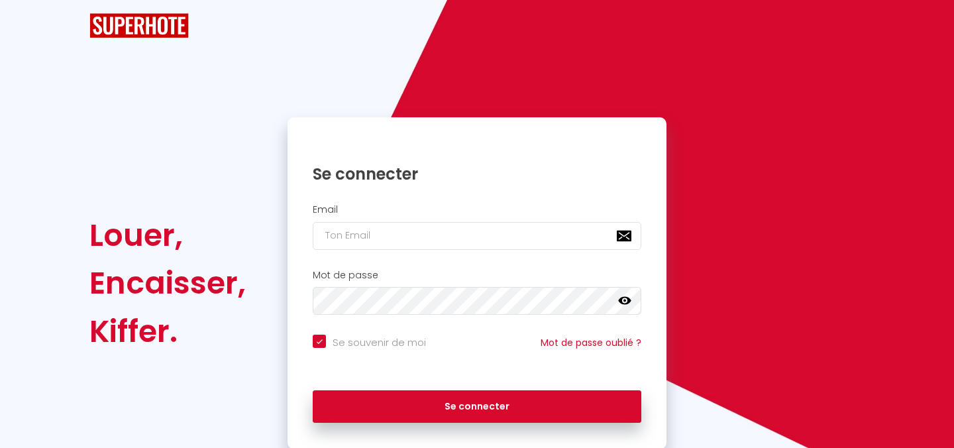
checkbox input "true"
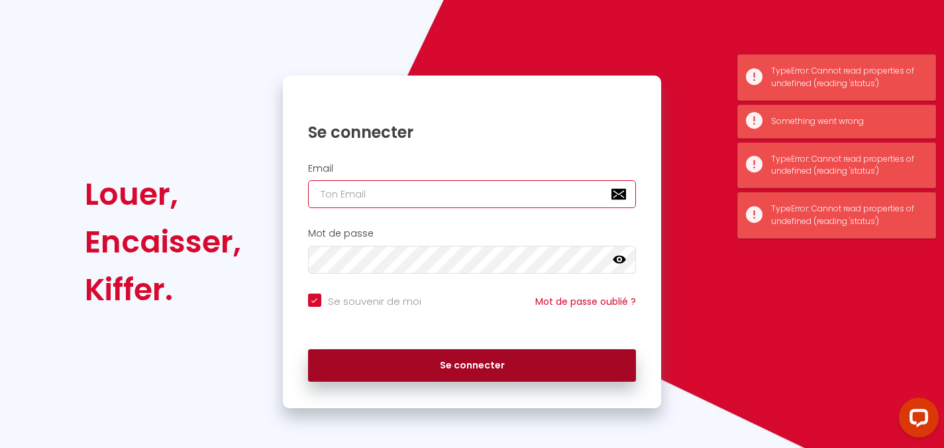
type input "[EMAIL_ADDRESS][DOMAIN_NAME]"
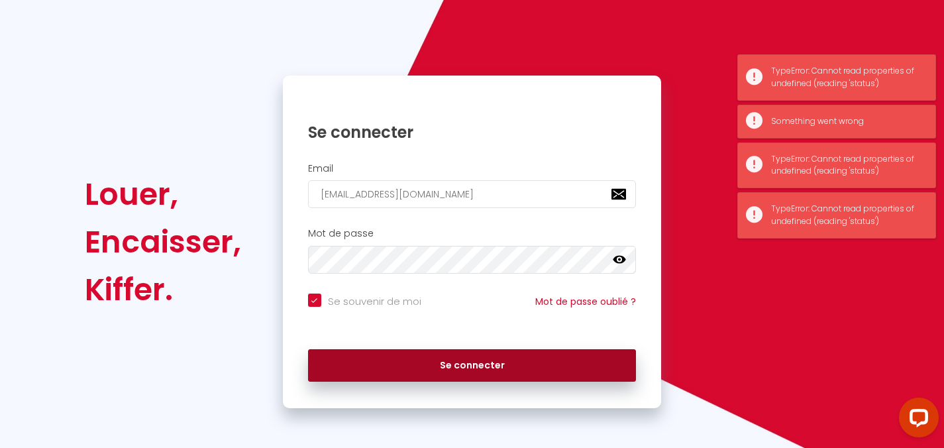
click at [444, 367] on button "Se connecter" at bounding box center [472, 365] width 329 height 33
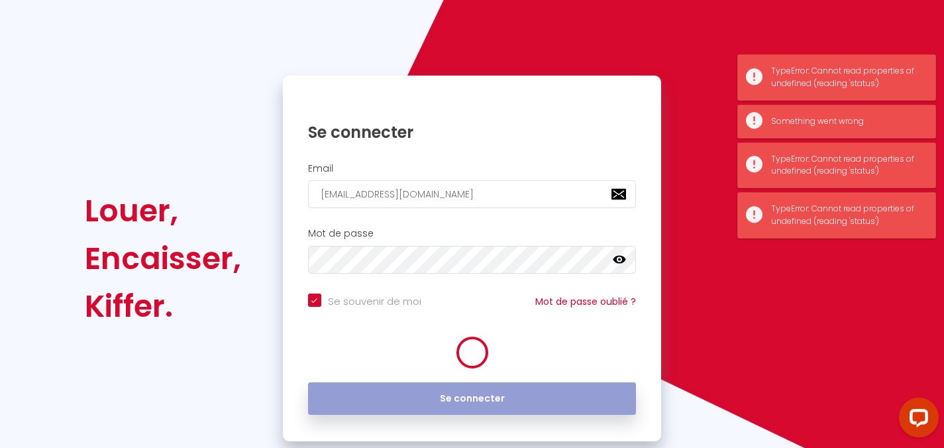
checkbox input "true"
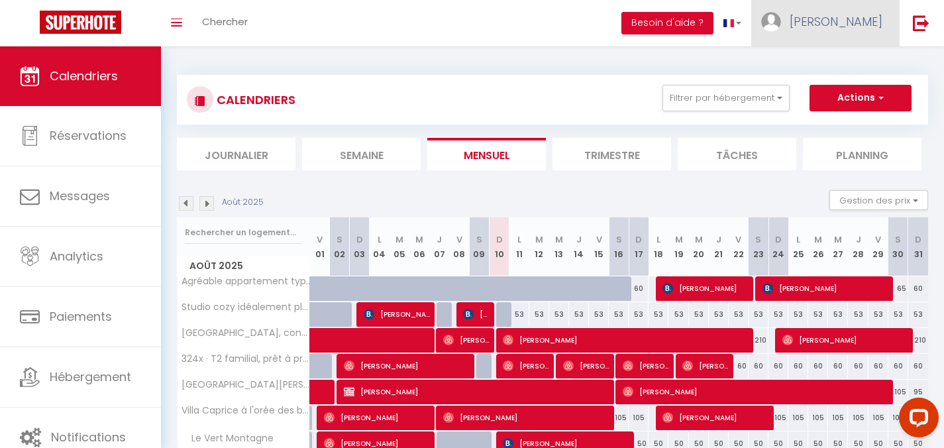
click at [873, 34] on link "[PERSON_NAME]" at bounding box center [825, 23] width 148 height 46
